Goal: Transaction & Acquisition: Purchase product/service

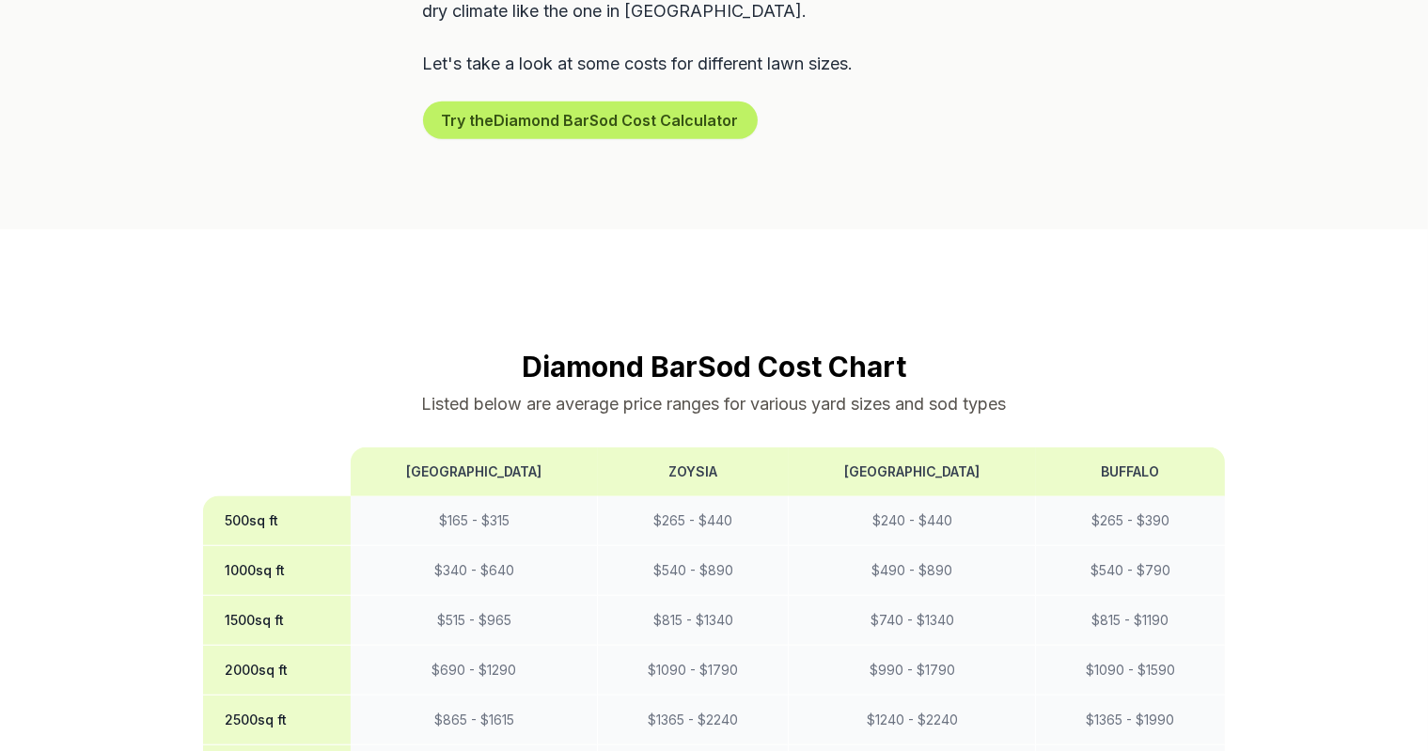
scroll to position [1504, 0]
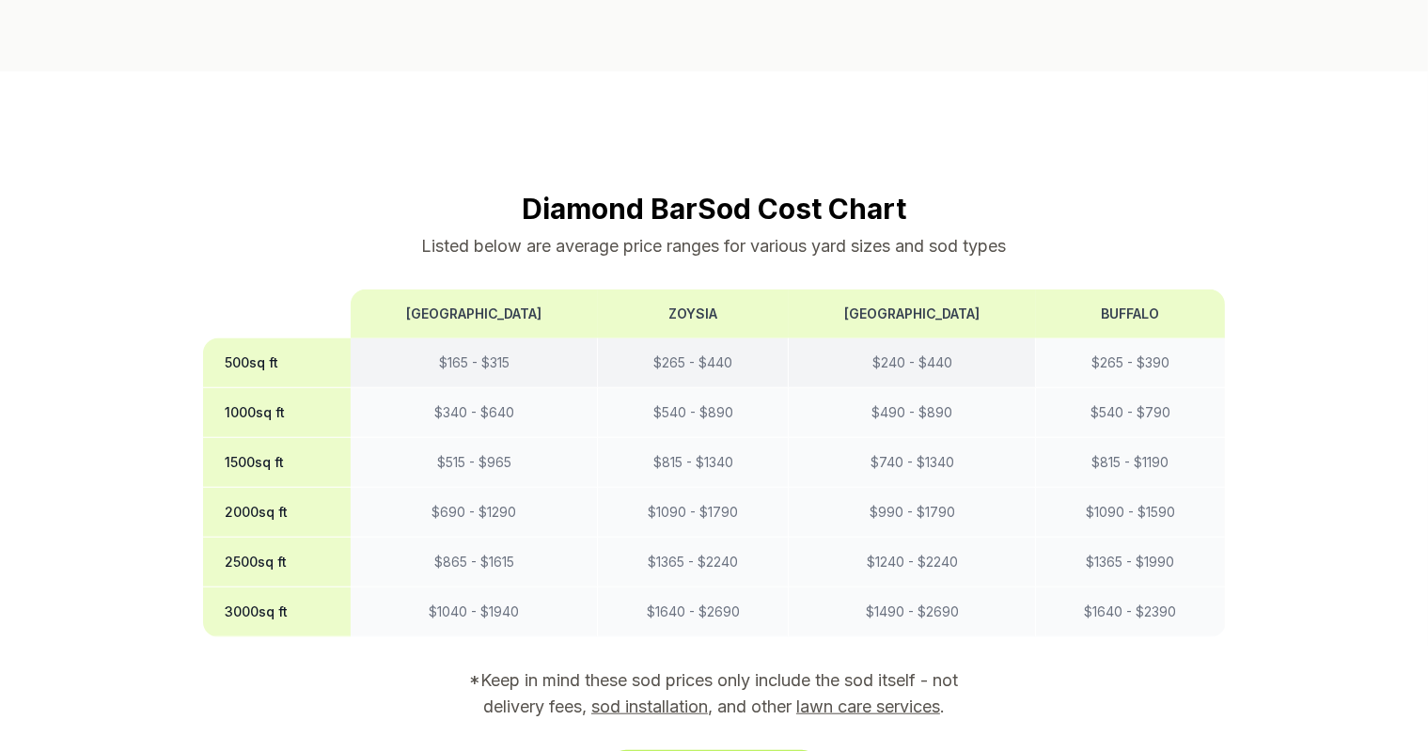
click at [921, 338] on td "$ 240 - $ 440" at bounding box center [912, 363] width 247 height 50
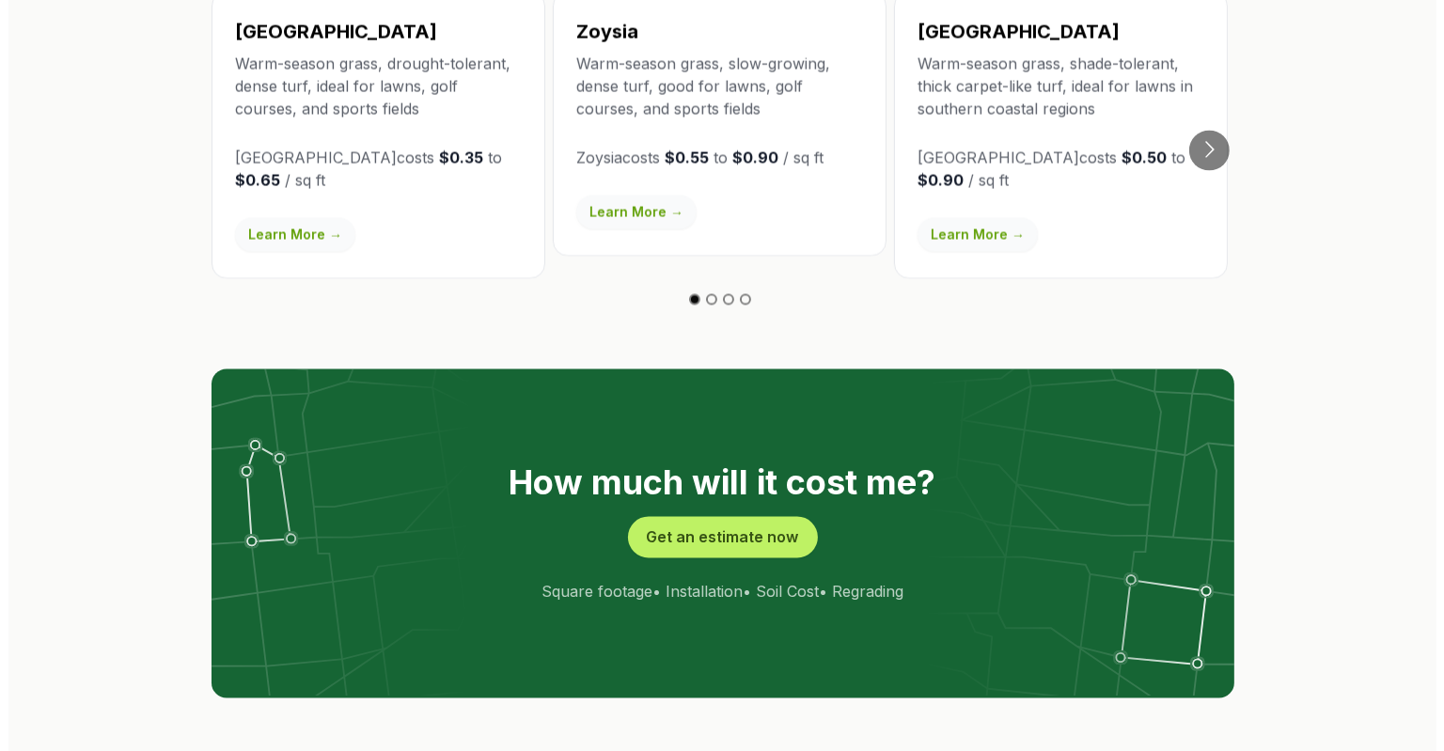
scroll to position [3666, 0]
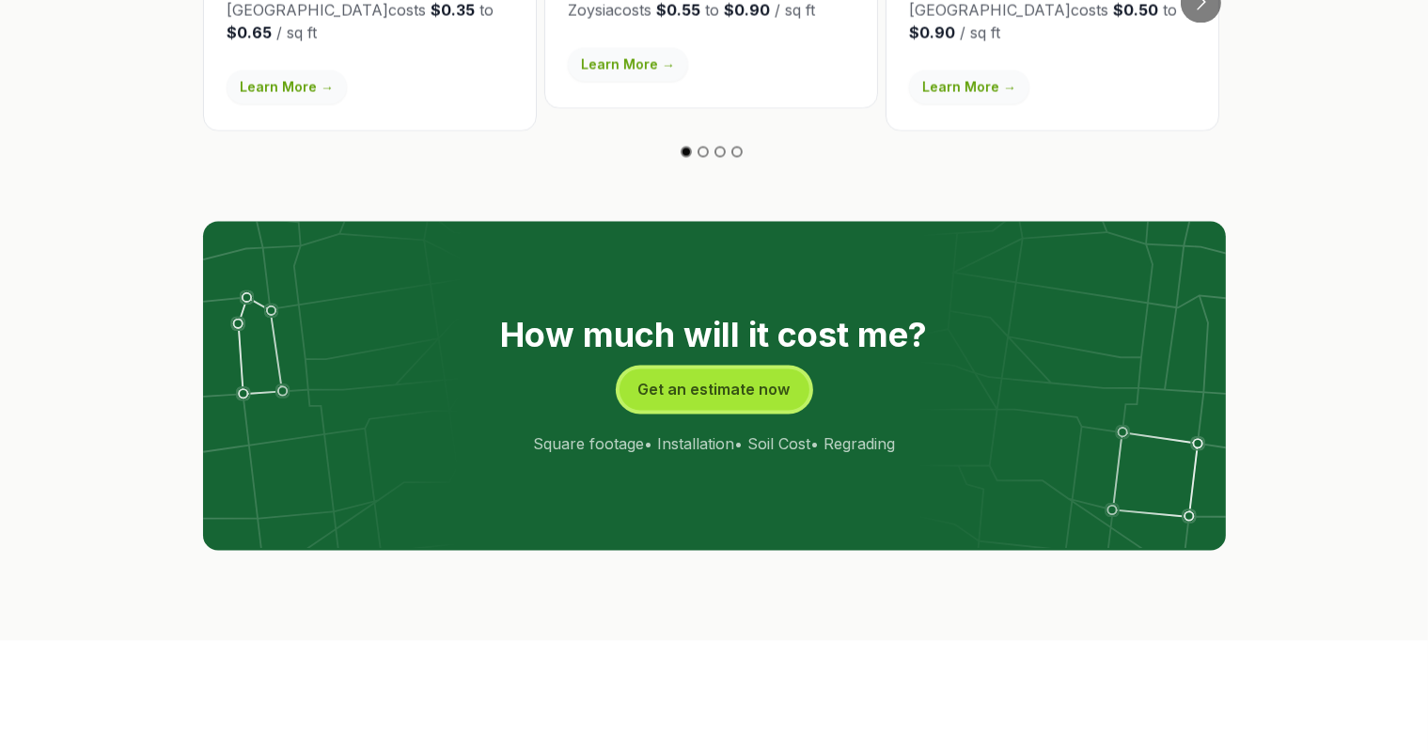
click at [715, 368] on button "Get an estimate now" at bounding box center [714, 388] width 190 height 41
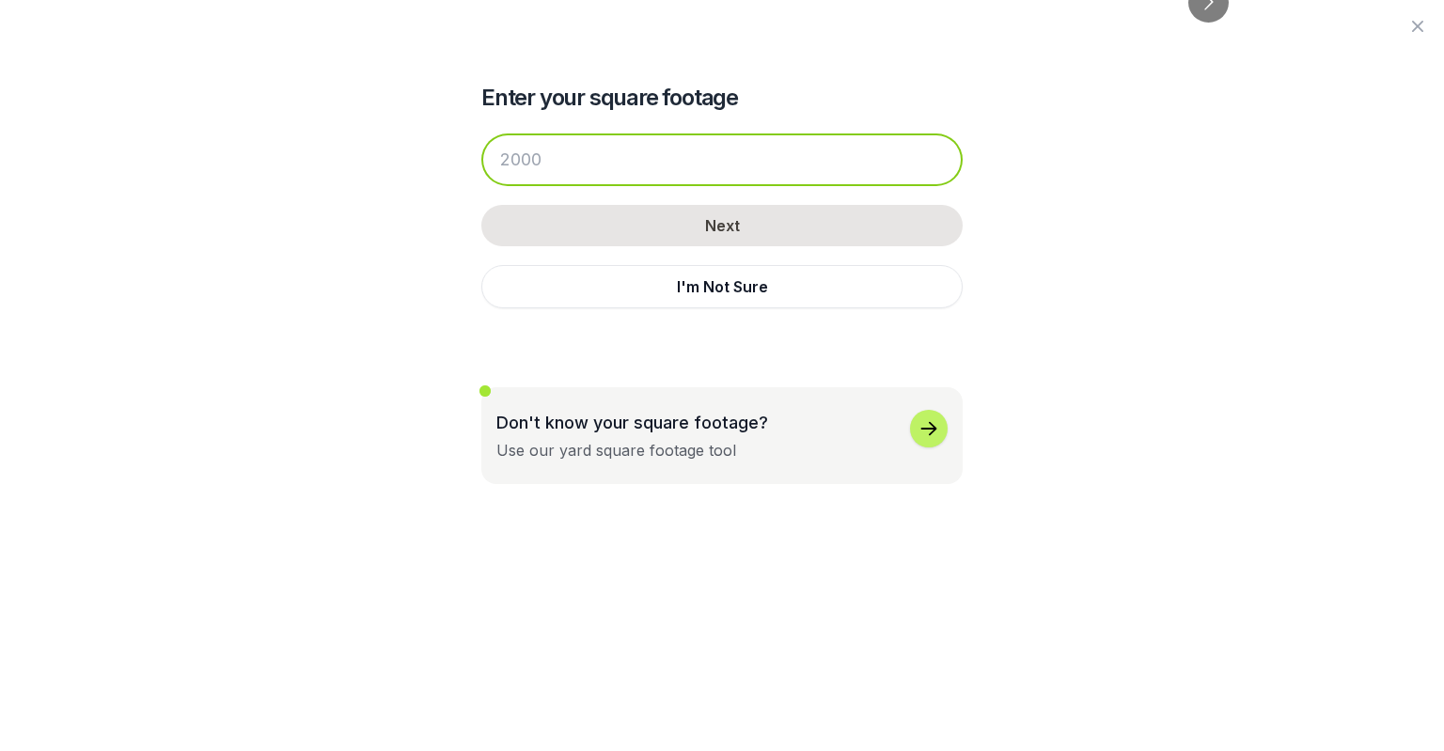
click at [653, 184] on input "number" at bounding box center [721, 159] width 481 height 53
click at [821, 172] on input "number" at bounding box center [721, 159] width 481 height 53
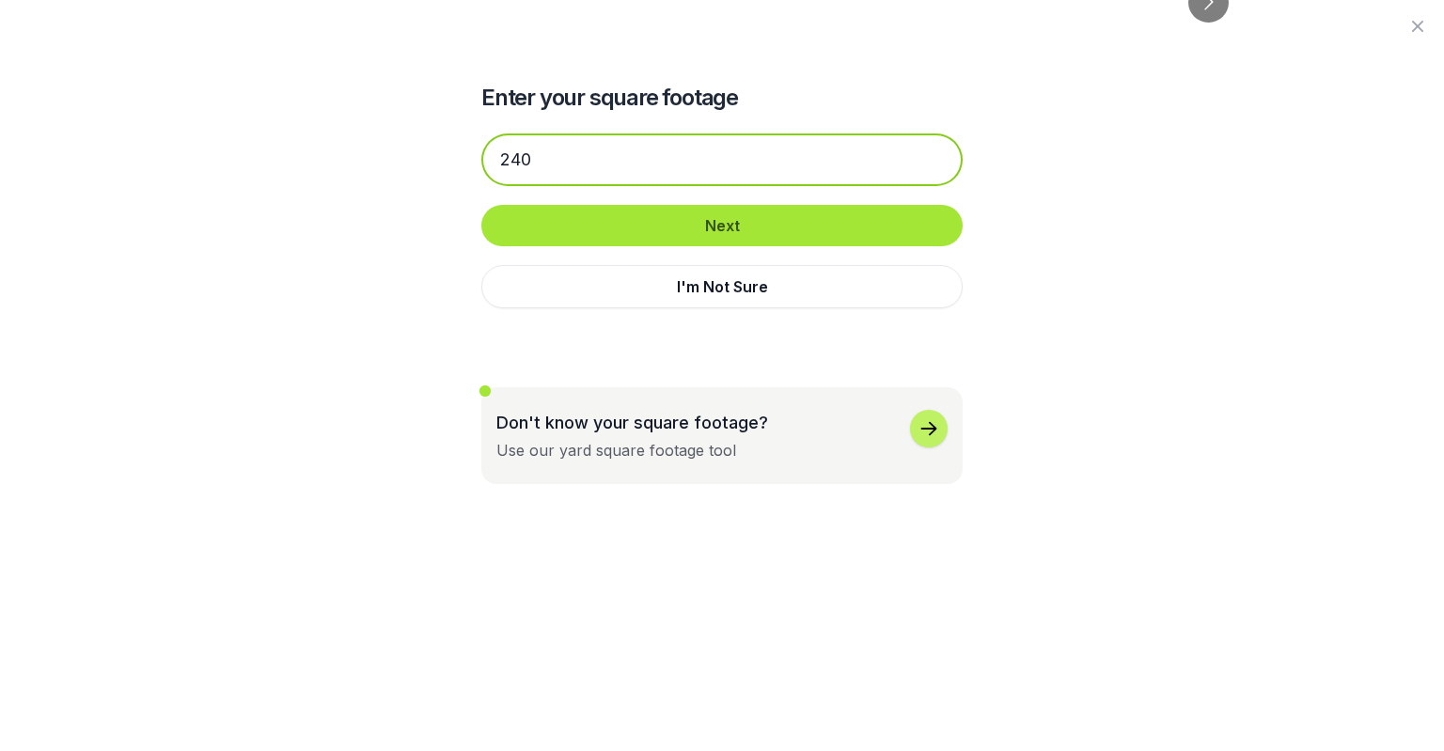
type input "240"
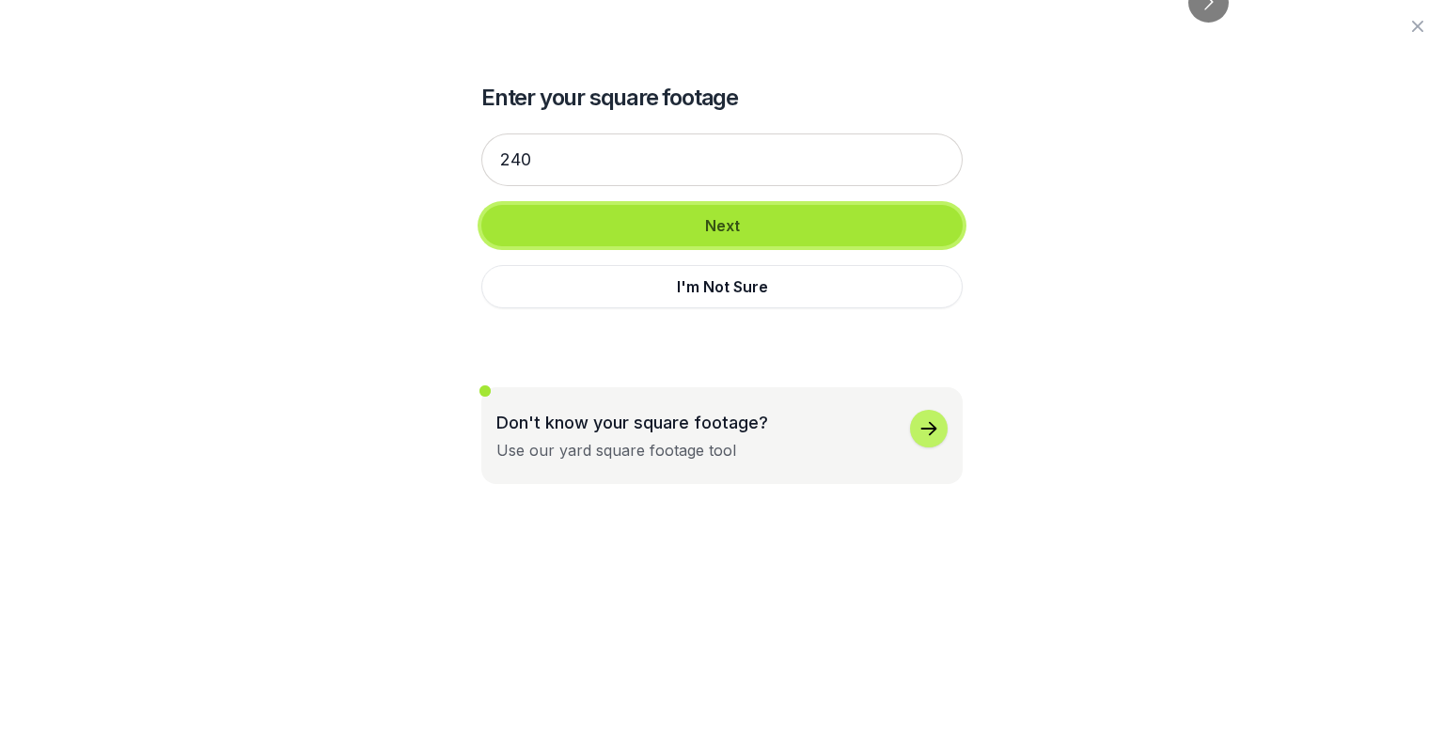
click at [793, 213] on button "Next" at bounding box center [721, 225] width 481 height 41
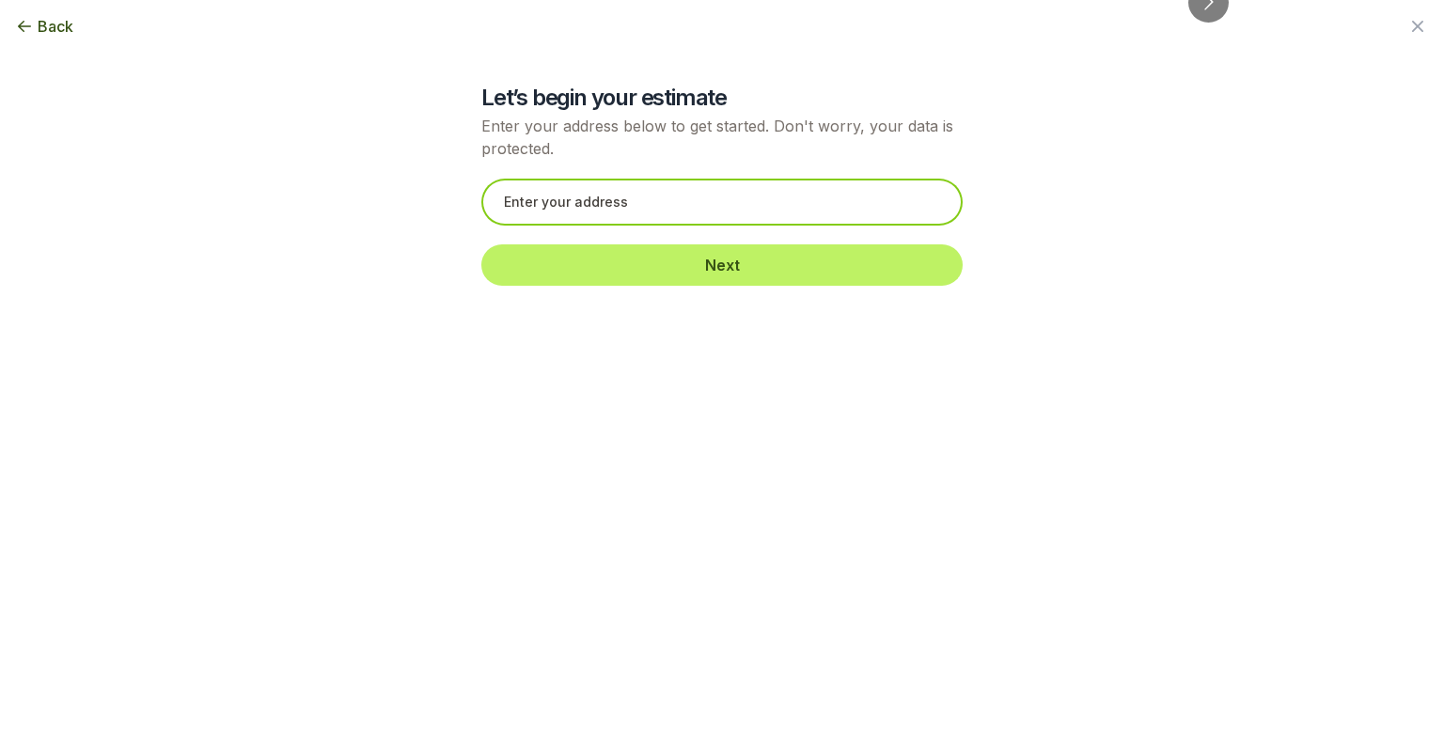
click at [698, 209] on input "text" at bounding box center [721, 202] width 481 height 47
click at [640, 210] on input "text" at bounding box center [721, 202] width 481 height 47
click at [639, 206] on input "text" at bounding box center [721, 202] width 481 height 47
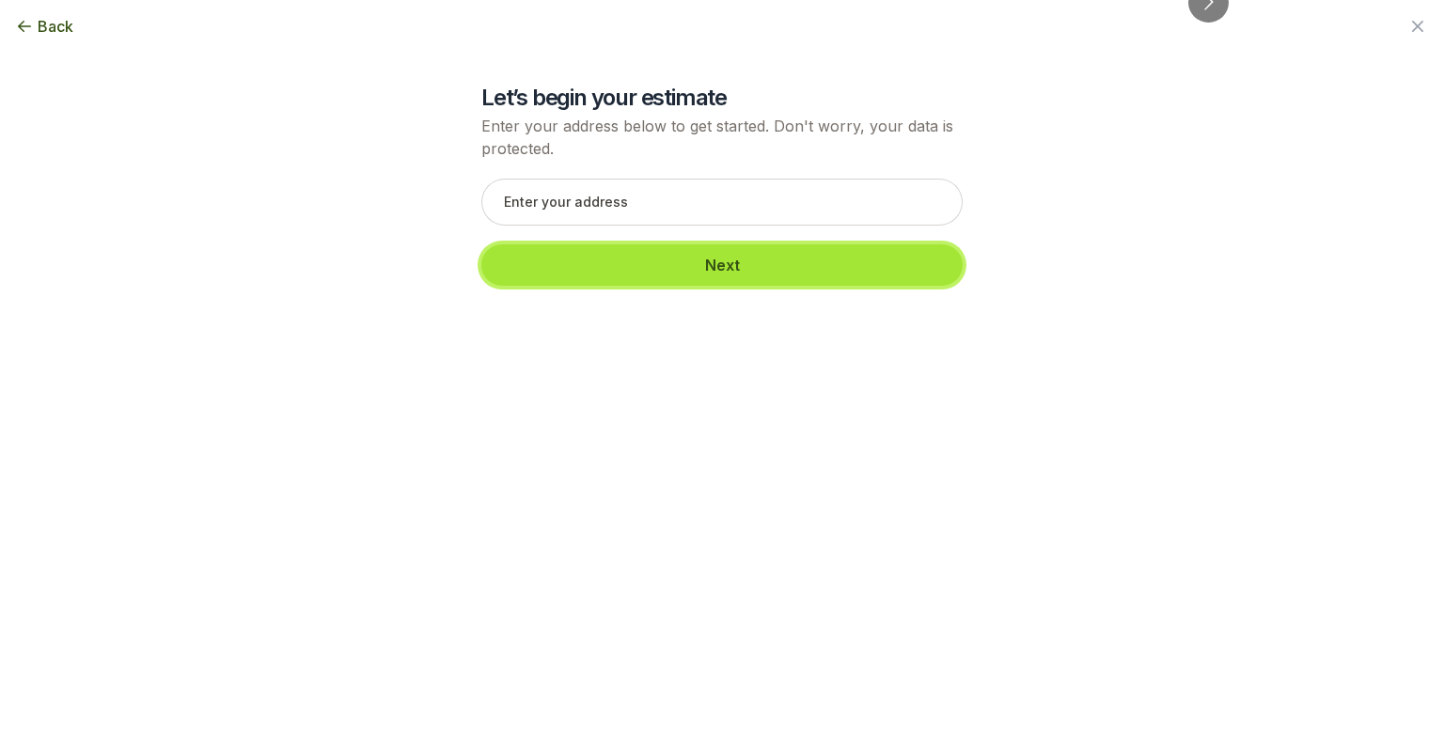
click at [663, 274] on button "Next" at bounding box center [721, 264] width 481 height 41
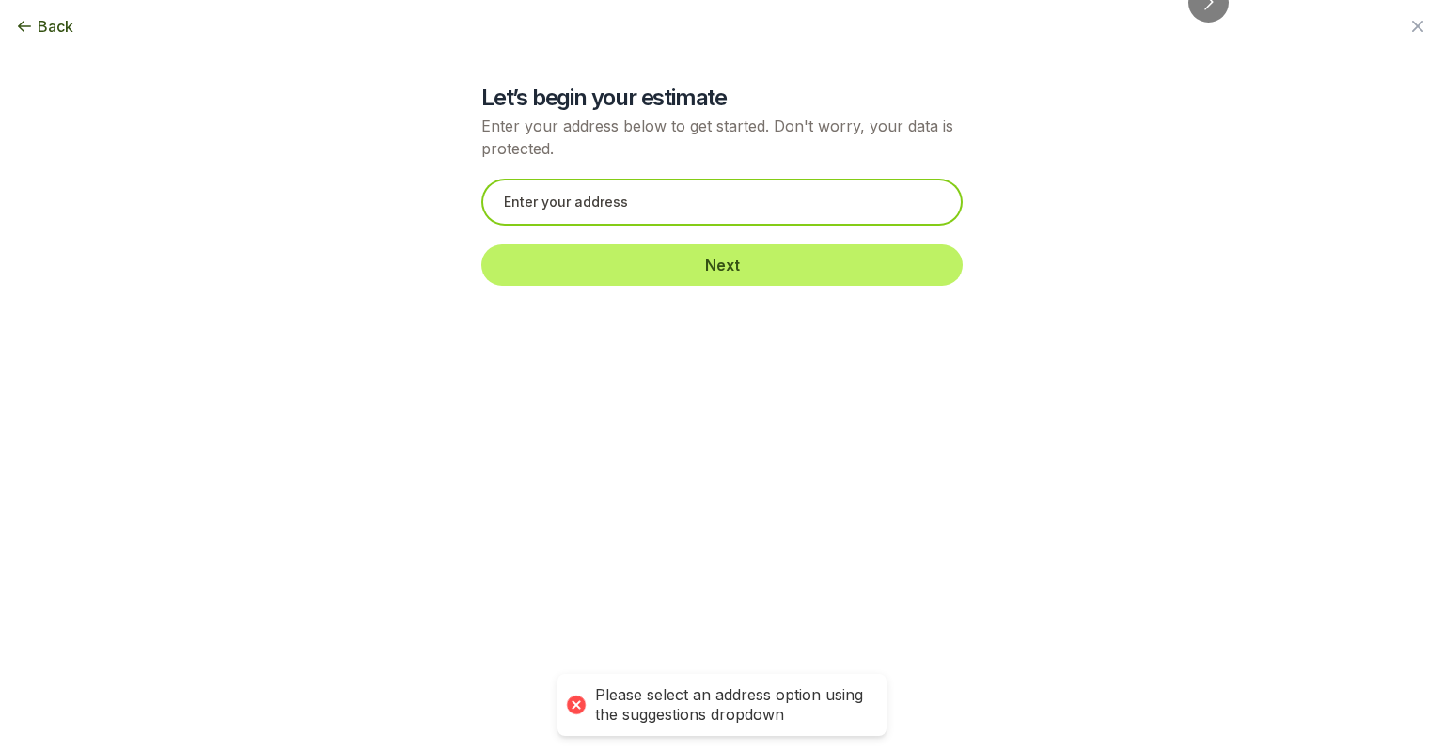
click at [642, 194] on input "text" at bounding box center [721, 202] width 481 height 47
click at [642, 195] on input "text" at bounding box center [721, 202] width 481 height 47
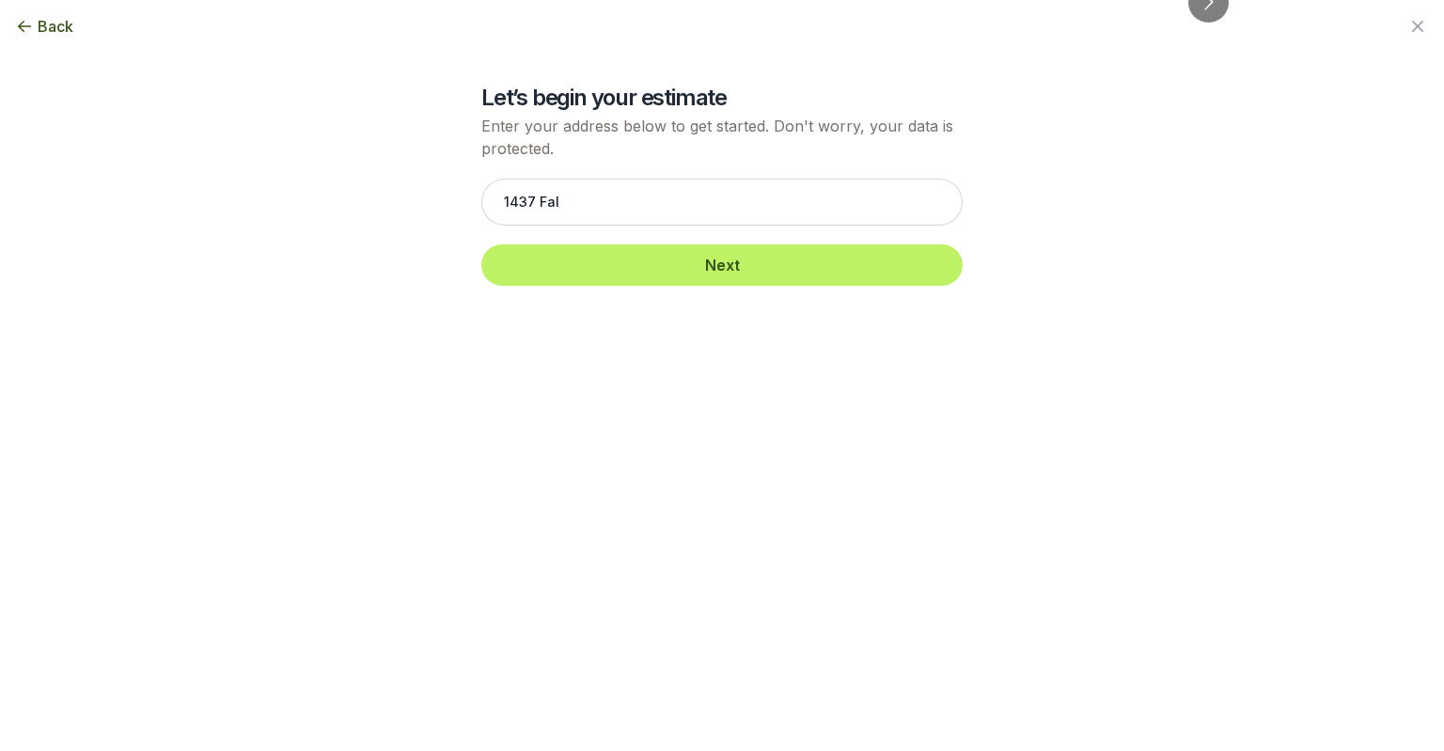
type input "[STREET_ADDRESS]"
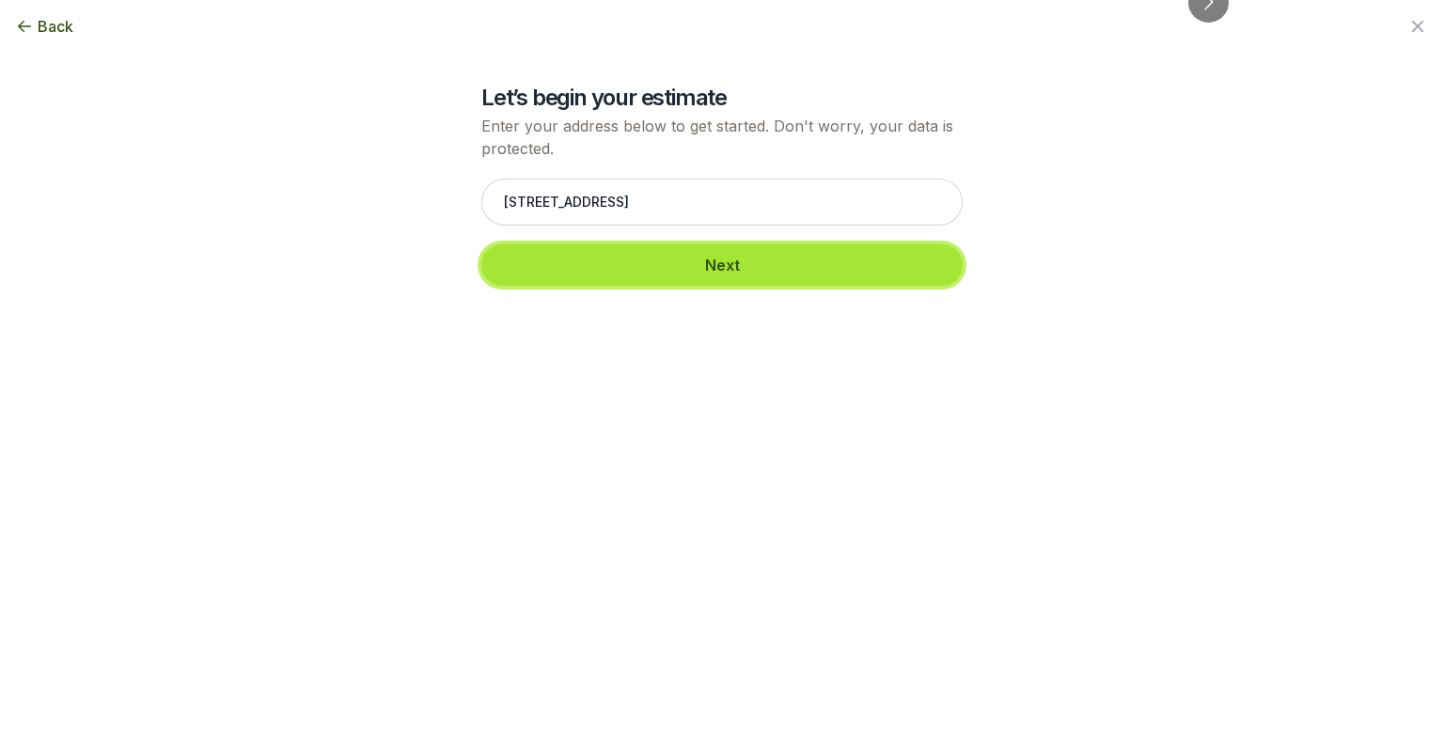
click at [665, 277] on button "Next" at bounding box center [721, 264] width 481 height 41
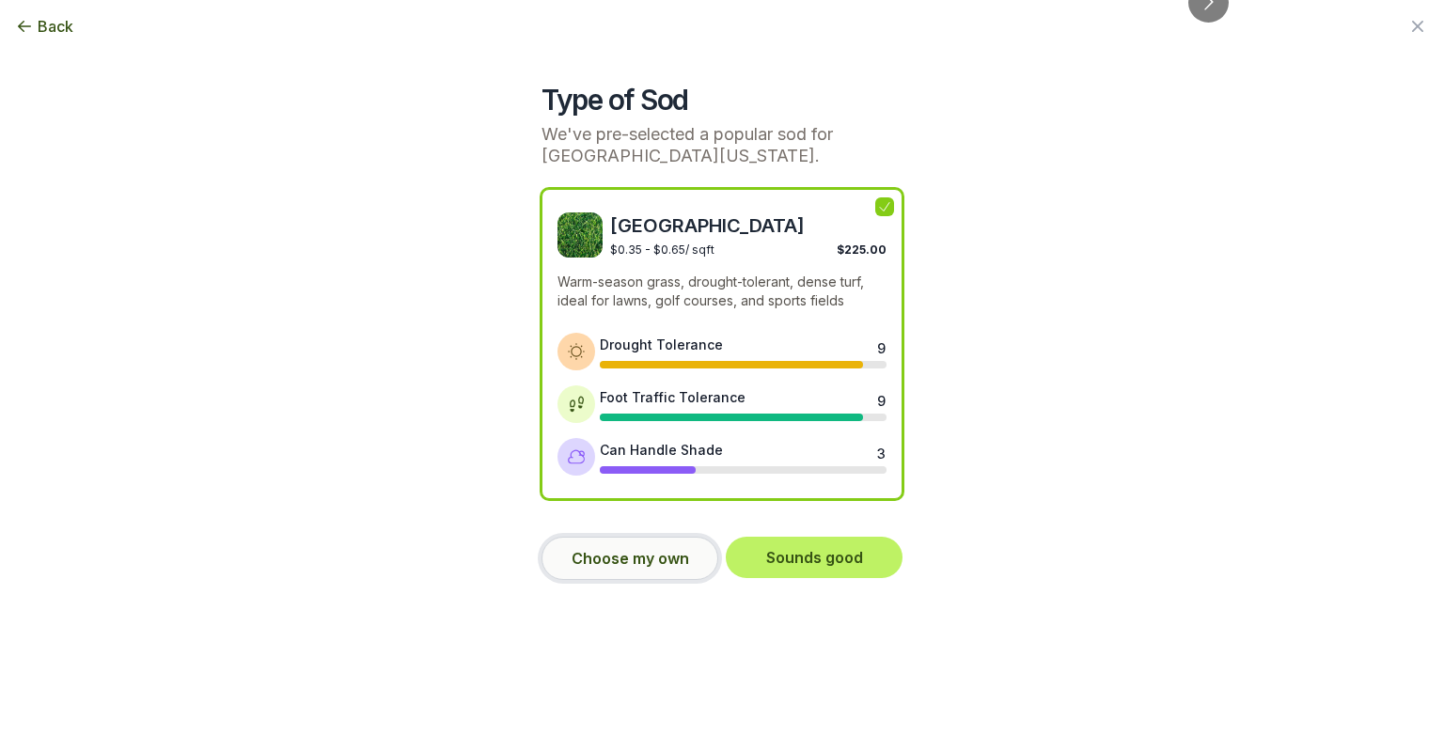
click at [669, 555] on button "Choose my own" at bounding box center [629, 558] width 177 height 43
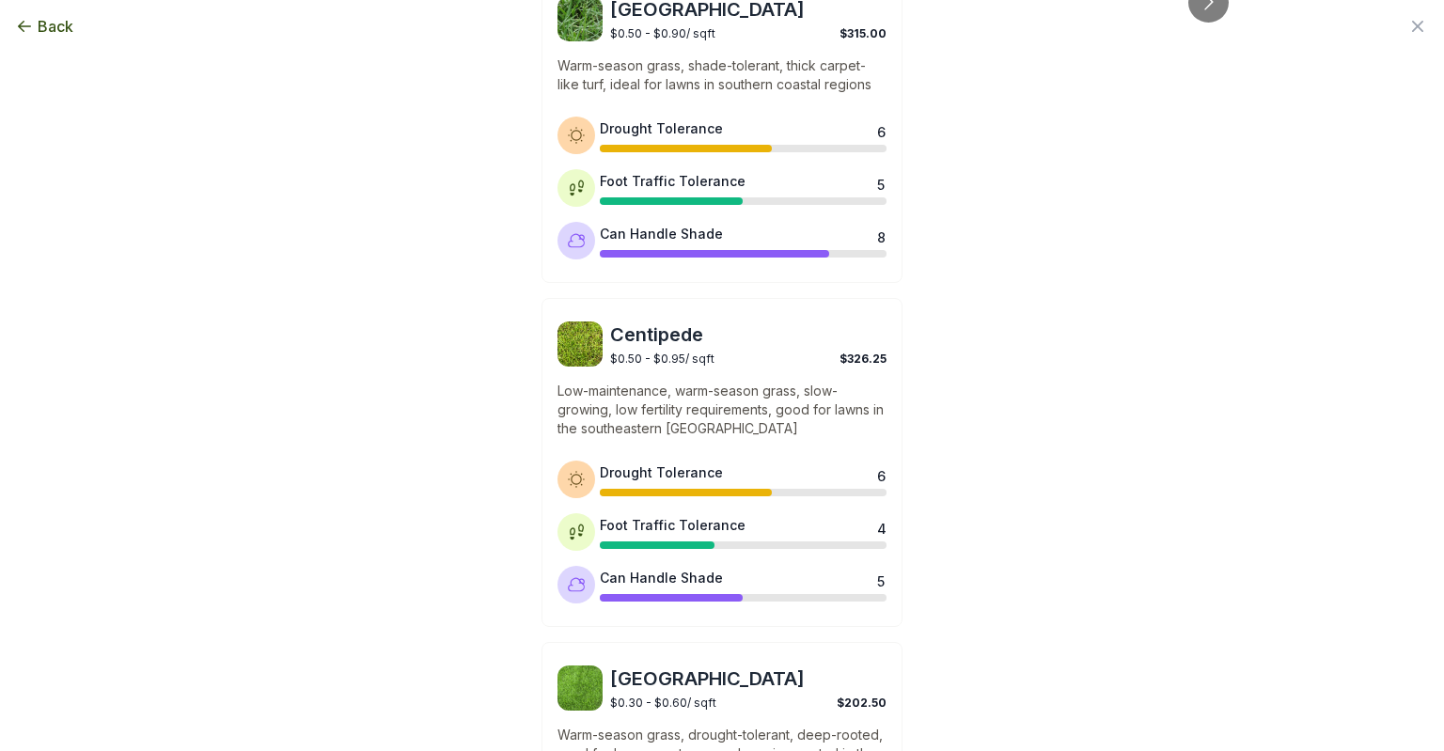
scroll to position [940, 0]
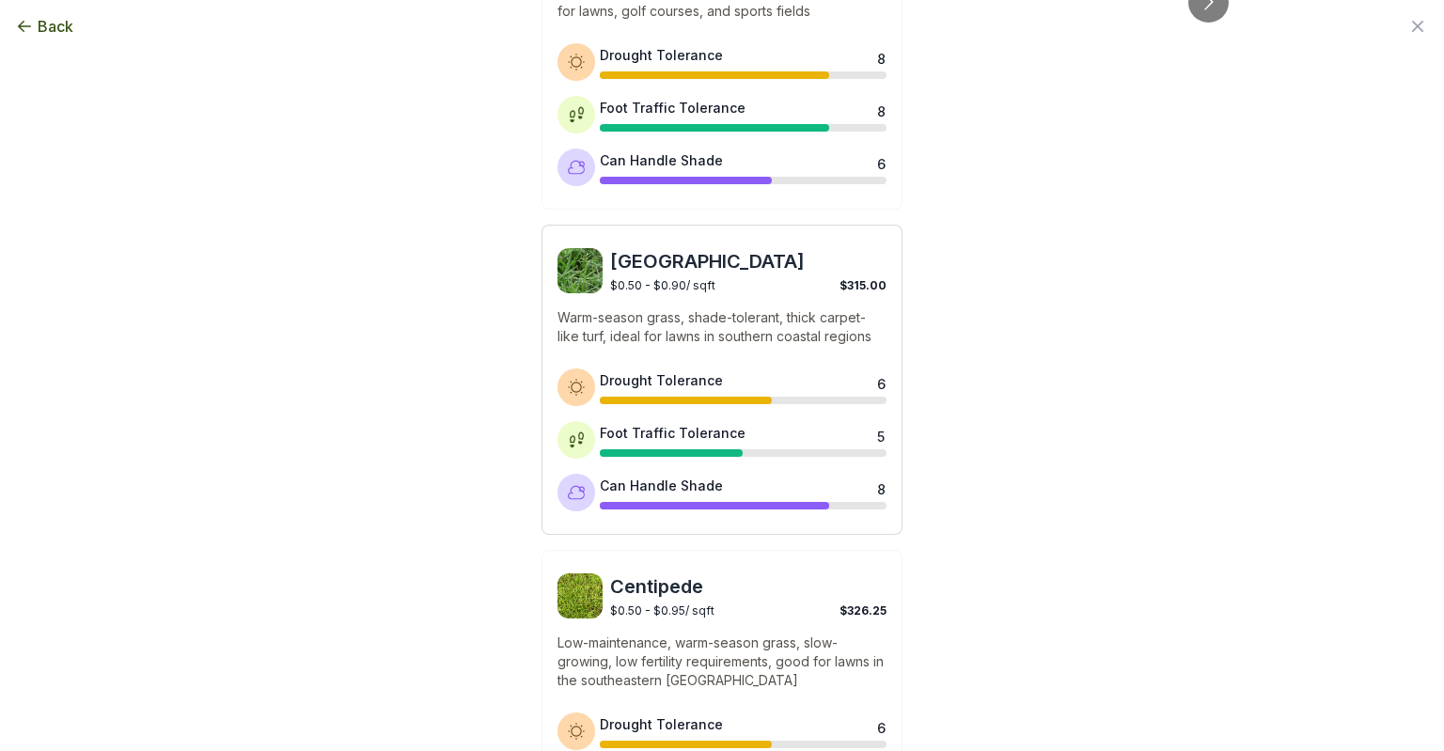
click at [822, 295] on div "St. Augustine $0.50 - $0.90 / sqft $315.00 Warm-season grass, shade-tolerant, t…" at bounding box center [721, 380] width 361 height 310
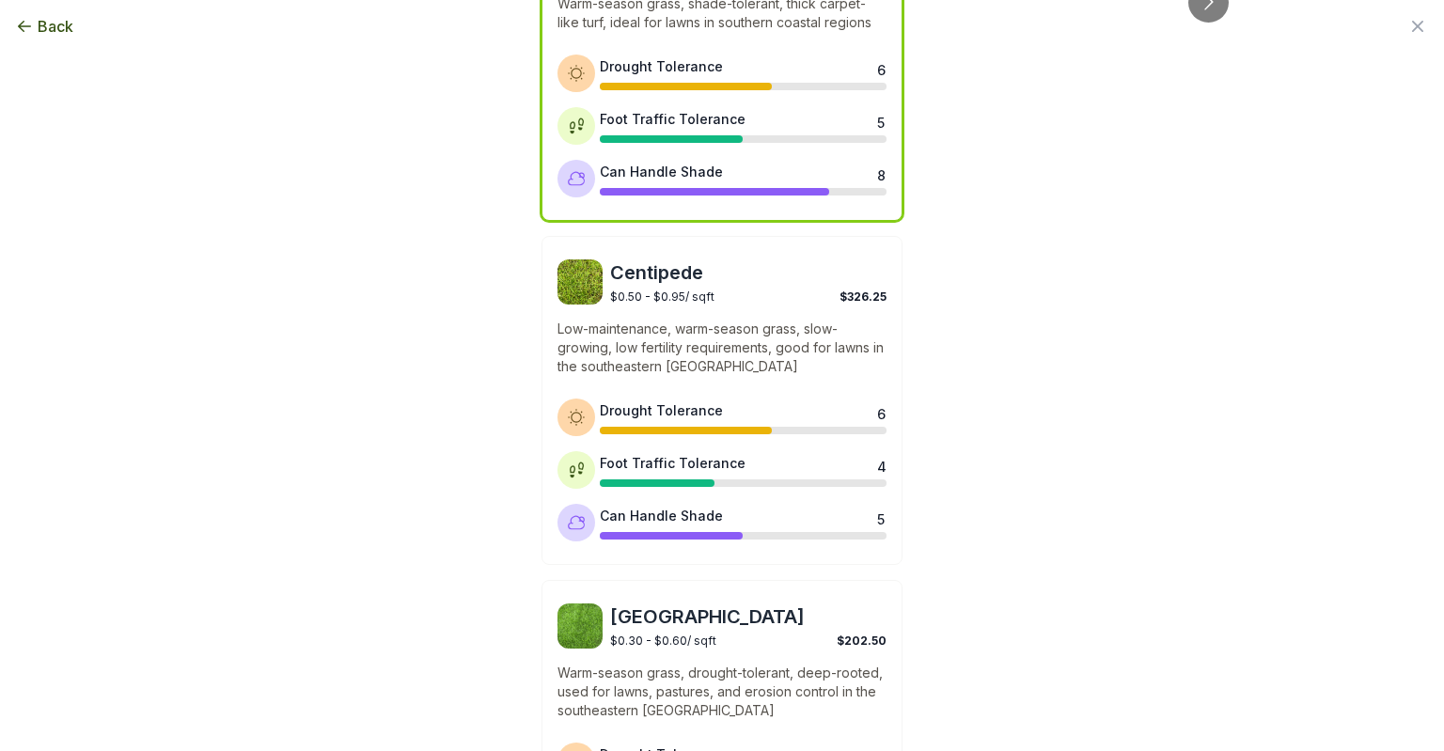
scroll to position [1503, 0]
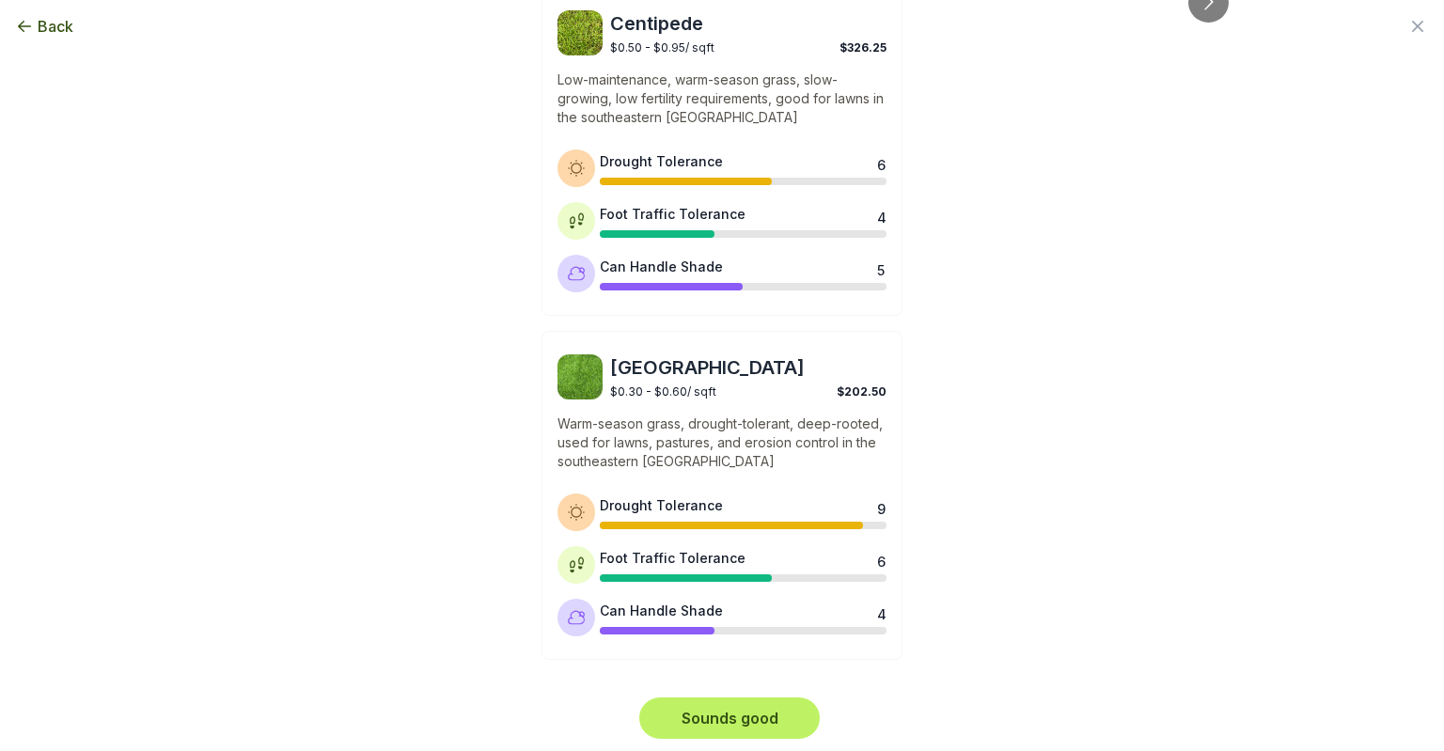
click at [766, 691] on div "Sounds good" at bounding box center [721, 717] width 361 height 71
click at [761, 703] on button "Sounds good" at bounding box center [729, 717] width 180 height 41
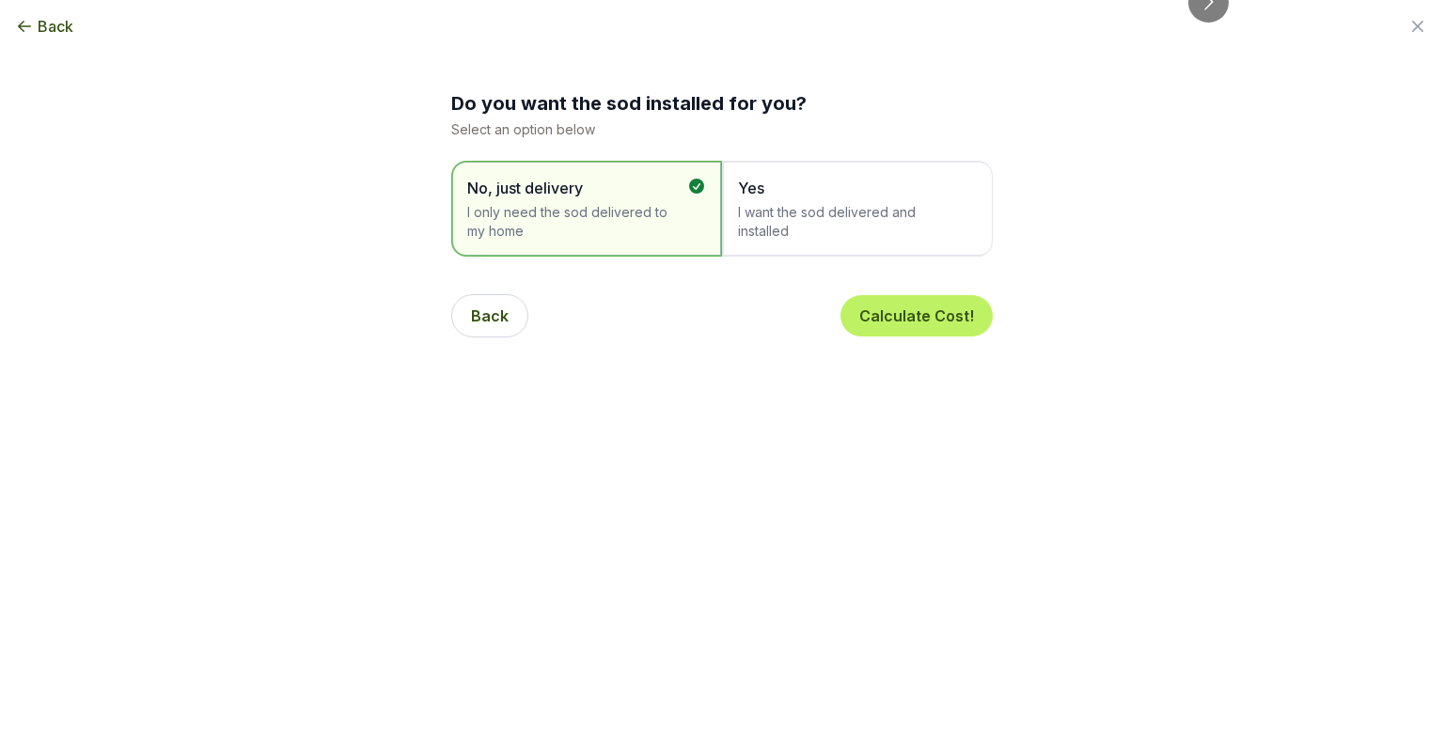
click at [801, 196] on span "Yes" at bounding box center [848, 188] width 220 height 23
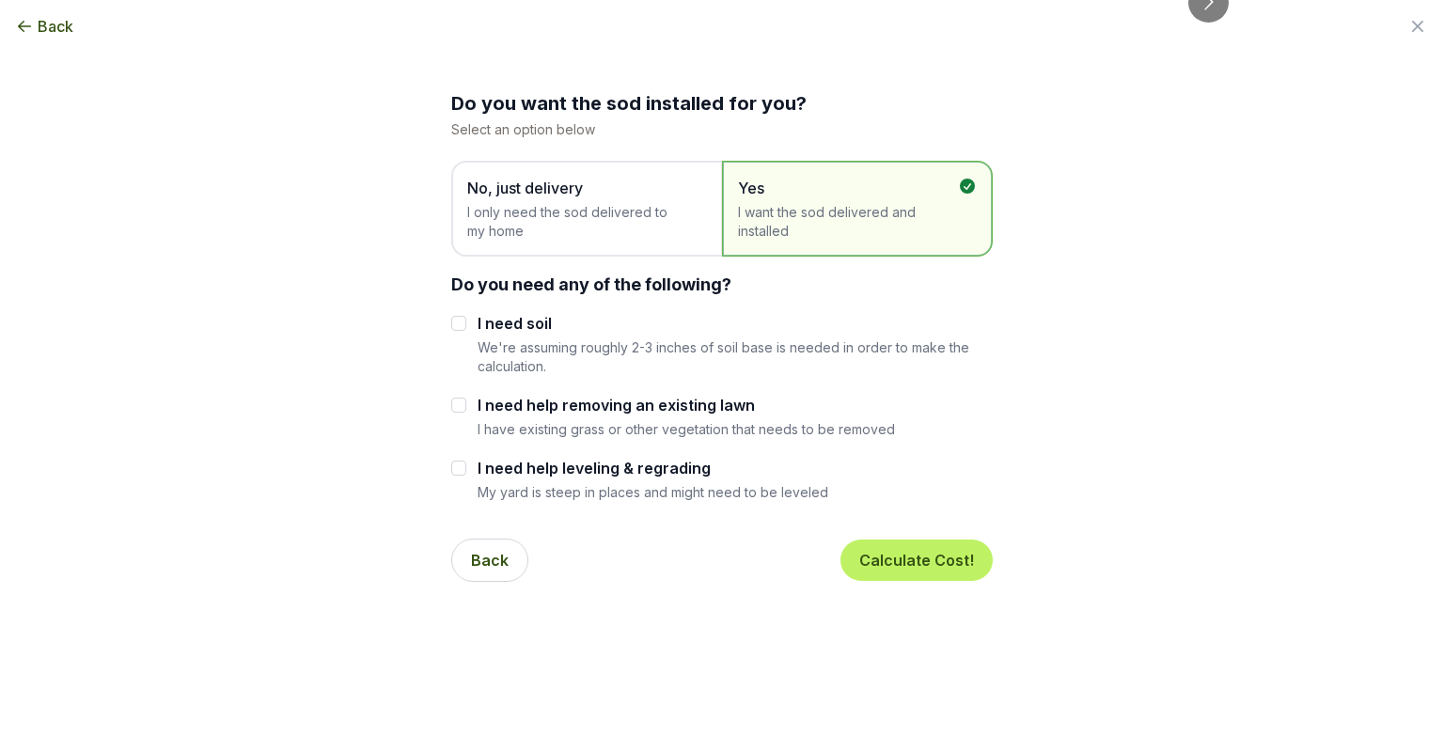
click at [477, 462] on label "I need help leveling & regrading" at bounding box center [652, 468] width 351 height 23
click at [466, 462] on input "I need help leveling & regrading" at bounding box center [458, 468] width 15 height 15
checkbox input "true"
click at [451, 415] on div at bounding box center [458, 405] width 15 height 23
click at [462, 405] on div "I need help removing an existing lawn I have existing grass or other vegetation…" at bounding box center [721, 416] width 541 height 44
